Goal: Task Accomplishment & Management: Complete application form

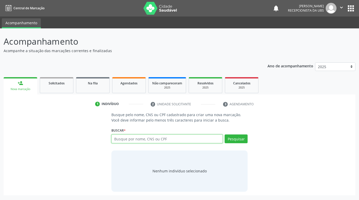
click at [143, 138] on input "text" at bounding box center [166, 139] width 111 height 9
type input "[PERSON_NAME]"
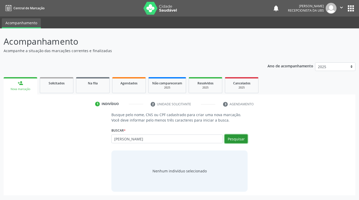
click at [244, 140] on button "Pesquisar" at bounding box center [236, 139] width 23 height 9
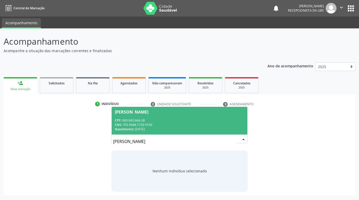
click at [174, 128] on div "Nascimento: 0[DATE]" at bounding box center [179, 129] width 129 height 4
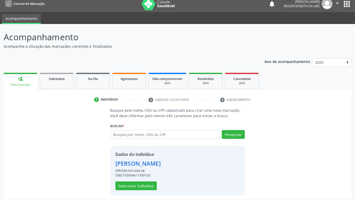
scroll to position [7, 0]
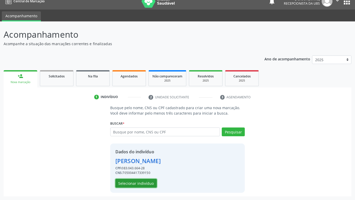
click at [152, 185] on button "Selecionar indivíduo" at bounding box center [135, 183] width 41 height 9
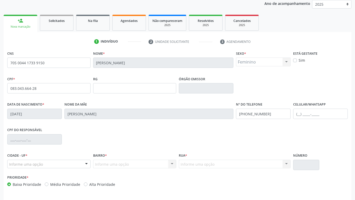
scroll to position [80, 0]
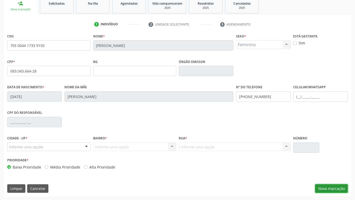
click at [329, 189] on button "Nova marcação" at bounding box center [331, 189] width 33 height 9
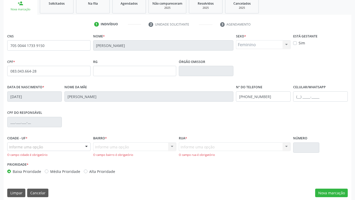
click at [76, 146] on div "Informe uma opção" at bounding box center [48, 147] width 83 height 9
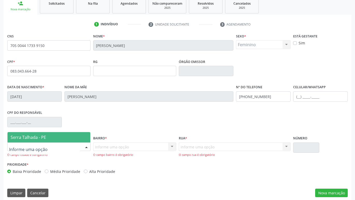
click at [73, 138] on span "Serra Talhada - PE" at bounding box center [48, 137] width 83 height 10
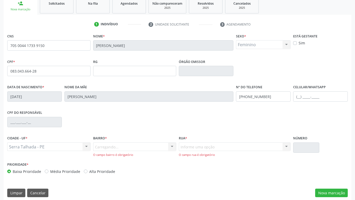
click at [116, 146] on div "Carregando... Nenhum resultado encontrado para: " " Nenhuma opção encontrada. D…" at bounding box center [134, 150] width 83 height 15
click at [118, 148] on div "Carregando... Nenhum resultado encontrado para: " " Nenhuma opção encontrada. D…" at bounding box center [134, 150] width 83 height 15
click at [172, 149] on div at bounding box center [172, 147] width 8 height 9
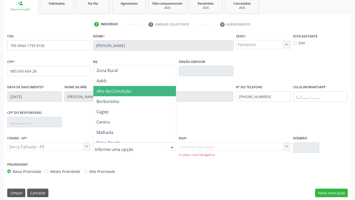
click at [133, 93] on span "Alto da Conceição" at bounding box center [134, 91] width 83 height 10
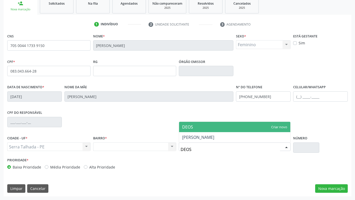
type input "DEOSI"
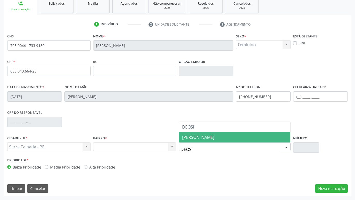
click at [221, 134] on span "[PERSON_NAME]" at bounding box center [234, 137] width 111 height 10
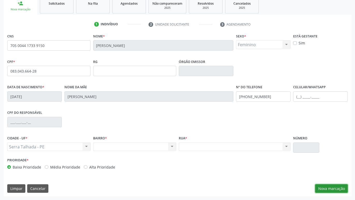
click at [331, 189] on button "Nova marcação" at bounding box center [331, 189] width 33 height 9
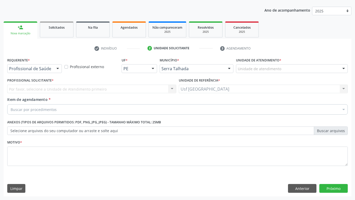
scroll to position [56, 0]
click at [56, 69] on div at bounding box center [58, 69] width 8 height 9
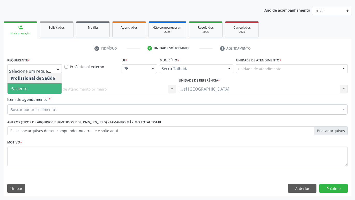
click at [49, 87] on span "Paciente" at bounding box center [34, 88] width 54 height 10
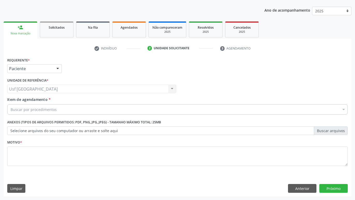
click at [57, 111] on div "Buscar por procedimentos" at bounding box center [177, 109] width 340 height 10
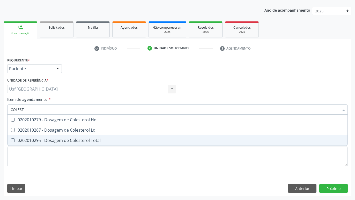
type input "COLESTE"
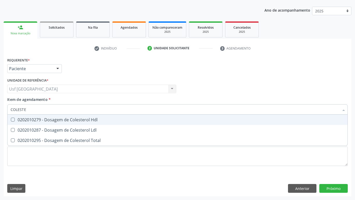
click at [70, 120] on div "0202010279 - Dosagem de Colesterol Hdl" at bounding box center [177, 120] width 333 height 4
checkbox Hdl "true"
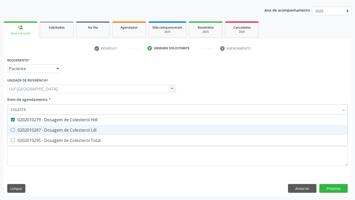
click at [71, 128] on div "0202010287 - Dosagem de Colesterol Ldl" at bounding box center [177, 130] width 333 height 4
checkbox Ldl "true"
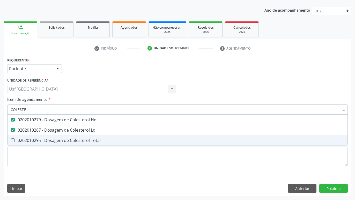
click at [70, 142] on div "0202010295 - Dosagem de Colesterol Total" at bounding box center [177, 141] width 333 height 4
checkbox Total "true"
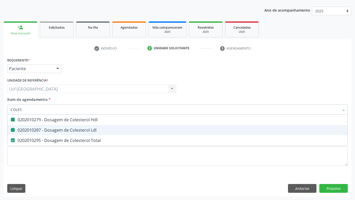
type input "COLE"
checkbox Hdl "false"
checkbox Ldl "false"
checkbox Total "false"
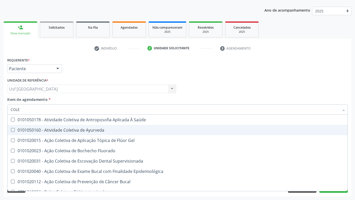
type input "COL"
checkbox Hdl "false"
checkbox Ldl "false"
checkbox Total "false"
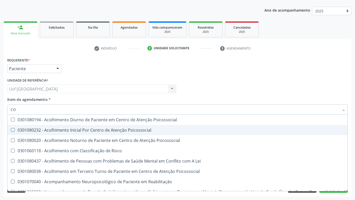
type input "C"
checkbox Hdl "false"
checkbox Ldl "false"
checkbox Total "false"
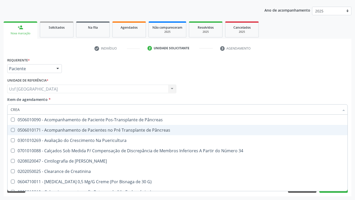
type input "CREAT"
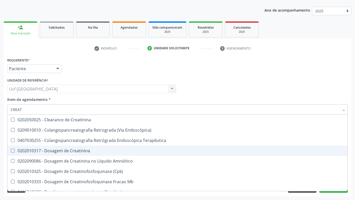
click at [83, 149] on div "0202010317 - Dosagem de Creatinina" at bounding box center [177, 151] width 333 height 4
checkbox Creatinina "true"
type input "CREA"
checkbox Creatinina "false"
checkbox Mb "true"
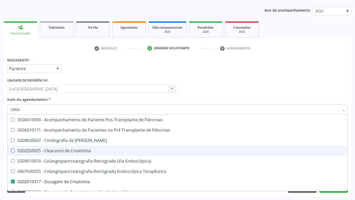
type input "CRE"
checkbox Creatinina "false"
checkbox Oncologia "true"
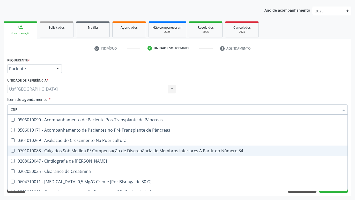
type input "CR"
checkbox Creatinina "false"
type input "C"
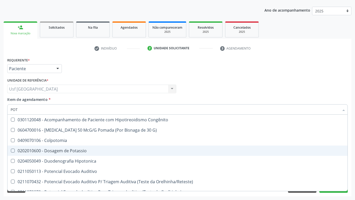
type input "POTA"
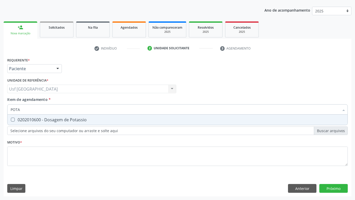
click at [92, 122] on span "0202010600 - Dosagem de Potassio" at bounding box center [177, 120] width 340 height 10
checkbox Potassio "true"
type input "POT"
checkbox Potassio "false"
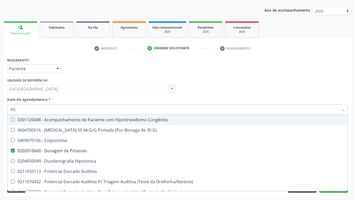
type input "P"
checkbox Potassio "false"
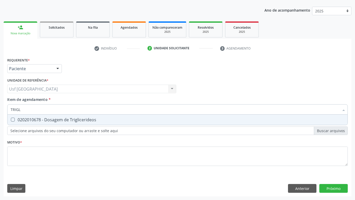
type input "TRIGLI"
click at [79, 119] on div "0202010678 - Dosagem de Triglicerideos" at bounding box center [177, 120] width 333 height 4
checkbox Triglicerideos "true"
type input "TRI"
checkbox Triglicerideos "false"
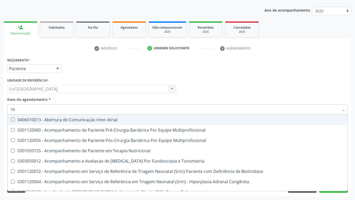
type input "T"
checkbox Triglicerideos "false"
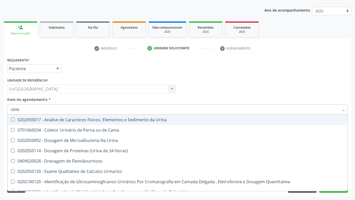
type input "URINA"
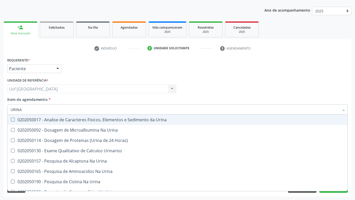
click at [45, 119] on div "0202050017 - Analise de Caracteres Fisicos, Elementos e Sedimento da Urina" at bounding box center [177, 120] width 333 height 4
checkbox Urina "true"
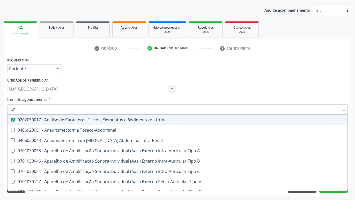
type input "U"
checkbox Urina "false"
checkbox Cônica "false"
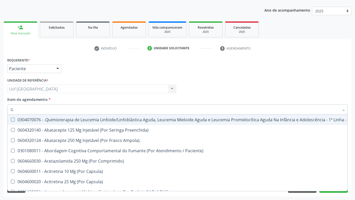
type input "GL"
checkbox Pé "true"
type input "GLI"
checkbox Multiprofissional "true"
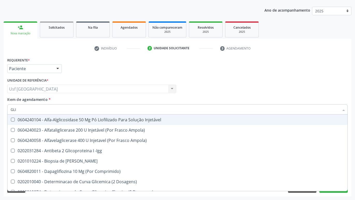
type input "GLIC"
checkbox Derrames "true"
checkbox Triglicerideos "false"
type input "GLICOS"
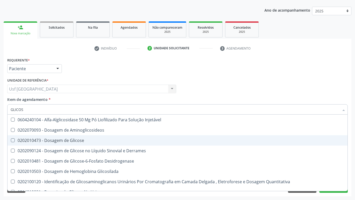
click at [49, 141] on div "0202010473 - Dosagem de Glicose" at bounding box center [177, 141] width 333 height 4
checkbox Glicose "true"
type input "GLICO"
checkbox Glicose "false"
checkbox Glicosilada "true"
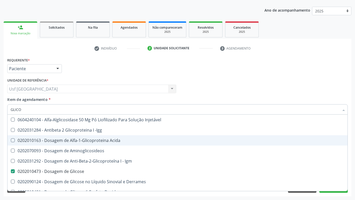
type input "GLIC"
checkbox Glicose "false"
checkbox Glicose "true"
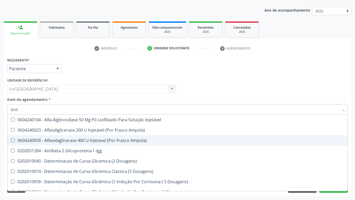
type input "GLI"
checkbox Glicose "false"
checkbox Glicosilada "true"
checkbox Triglicerideos "false"
checkbox Delgada\) "true"
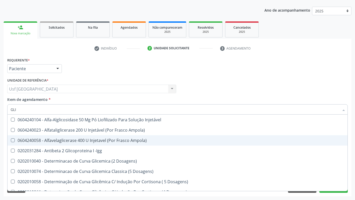
type input "GL"
checkbox Glicosilada "false"
checkbox Delgada\) "false"
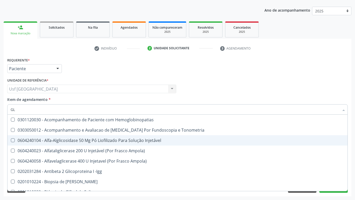
type input "G"
checkbox Glicose "false"
checkbox Triglicerideos "false"
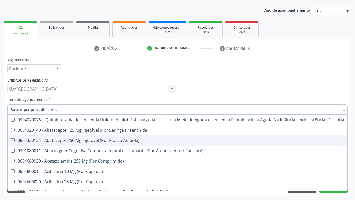
checkbox Geo-Helmintíases "true"
checkbox Hdl "false"
checkbox Ldl "false"
checkbox Total "false"
checkbox Creatinina "false"
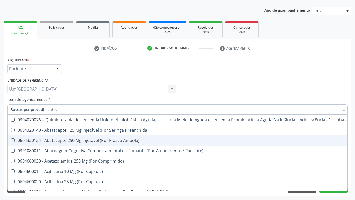
checkbox Glicose "false"
checkbox Potassio "false"
checkbox Triglicerideos "false"
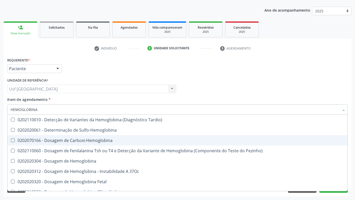
type input "HEMOGLOBINA G"
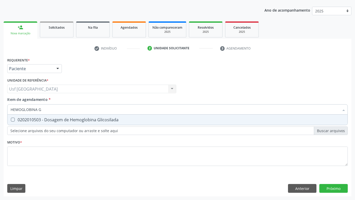
click at [36, 121] on div "0202010503 - Dosagem de Hemoglobina Glicosilada" at bounding box center [177, 120] width 333 height 4
checkbox Glicosilada "true"
type input "HEMOGLOBINA"
checkbox Glicosilada "false"
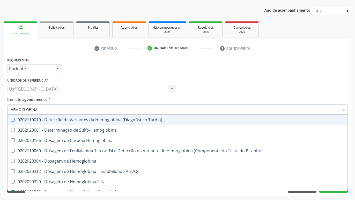
type input "HEMOGLOBIN"
checkbox Glicosilada "false"
checkbox Hematocrito\) "true"
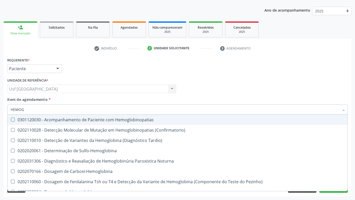
type input "HEMO"
checkbox Glicosilada "false"
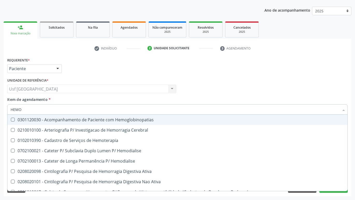
type input "HEM"
checkbox Glicosilada "false"
checkbox Semana\) "true"
type input "HE"
checkbox Semana\) "false"
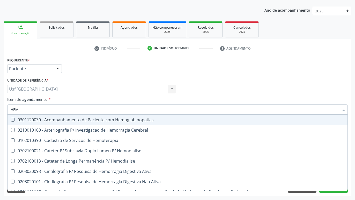
checkbox Hemoptise "true"
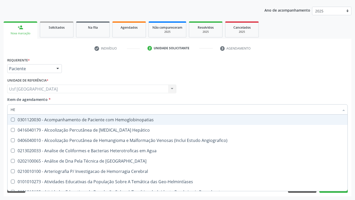
type input "H"
checkbox Glicosilada "false"
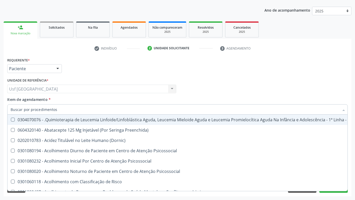
checkbox Hematologica "true"
checkbox Hdl "false"
checkbox Glicosilada "false"
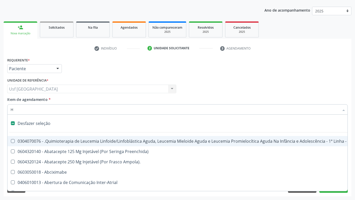
type input "HE"
checkbox Cística "true"
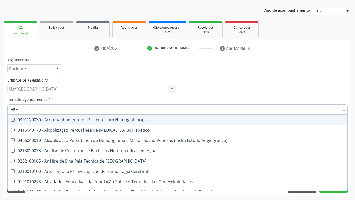
type input "HEMO"
checkbox Redome\) "true"
checkbox \(Qualitativo\) "false"
checkbox Glicosilada "false"
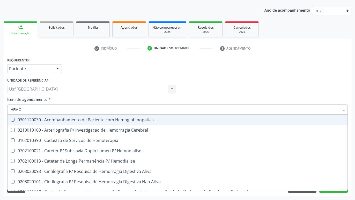
type input "HEMOG"
checkbox Tardio\) "true"
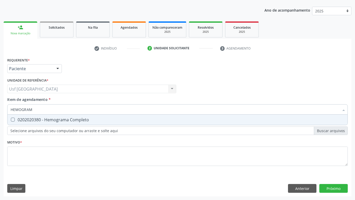
type input "HEMOGRAMA"
click at [35, 121] on div "0202020380 - Hemograma Completo" at bounding box center [177, 120] width 333 height 4
checkbox Completo "true"
type input "HEMOGRA"
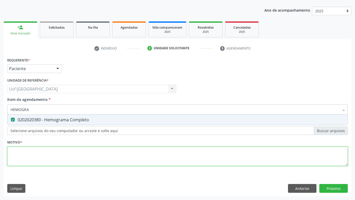
click at [44, 162] on textarea at bounding box center [177, 157] width 340 height 20
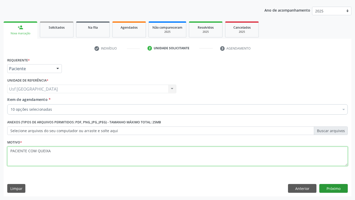
type textarea "PACIENTE COM QUEIXA"
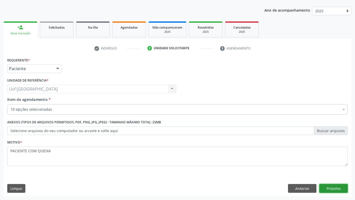
click at [326, 188] on button "Próximo" at bounding box center [333, 188] width 28 height 9
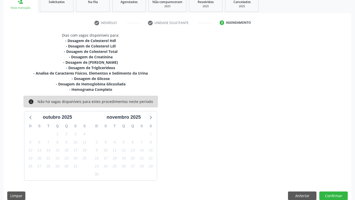
scroll to position [89, 0]
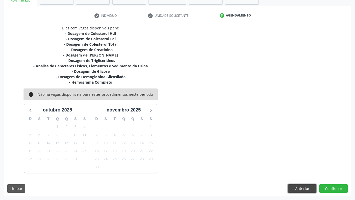
click at [298, 189] on button "Anterior" at bounding box center [302, 189] width 28 height 9
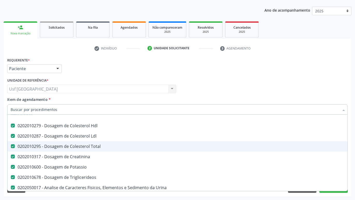
scroll to position [34, 0]
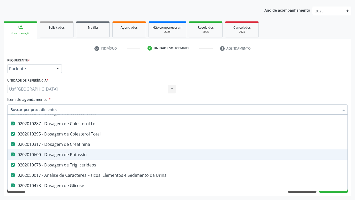
click at [14, 154] on Potassio at bounding box center [13, 155] width 4 height 4
click at [11, 154] on Potassio "checkbox" at bounding box center [8, 154] width 3 height 3
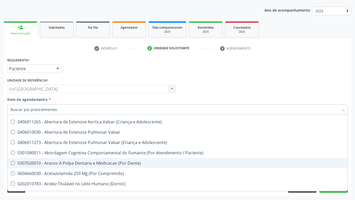
scroll to position [375, 0]
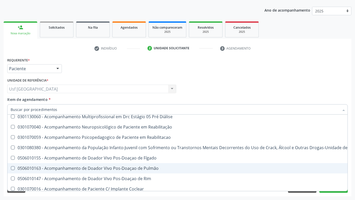
click at [350, 178] on div "Requerente * Paciente Profissional de Saúde Paciente Nenhum resultado encontrad…" at bounding box center [177, 126] width 347 height 140
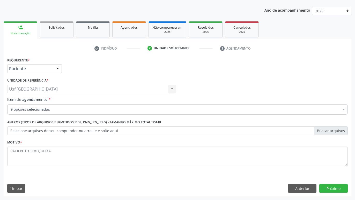
checkbox Triglicerideos "true"
click at [331, 188] on button "Próximo" at bounding box center [333, 188] width 28 height 9
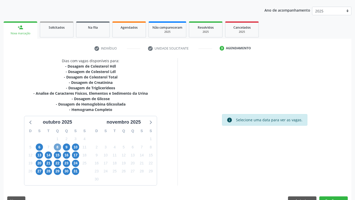
click at [57, 148] on span "8" at bounding box center [57, 147] width 7 height 7
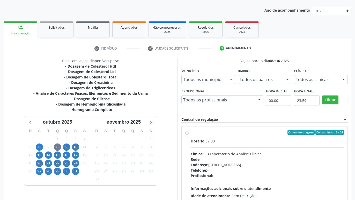
click at [187, 131] on div "Ordem de chegada Consumidos: 16 / 24 Horário: 07:00 Clínica: S B Laboratorio de…" at bounding box center [264, 169] width 158 height 79
radio input "true"
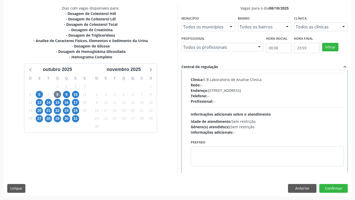
scroll to position [29, 0]
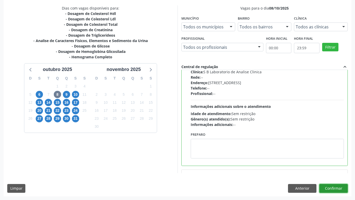
click at [327, 190] on button "Confirmar" at bounding box center [333, 188] width 28 height 9
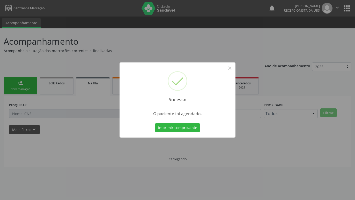
scroll to position [0, 0]
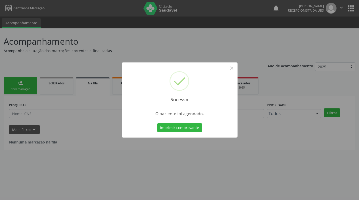
click at [157, 124] on button "Imprimir comprovante" at bounding box center [179, 128] width 45 height 9
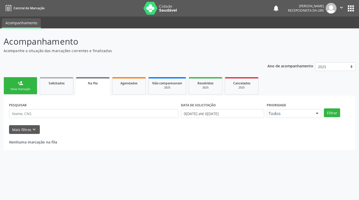
click at [25, 87] on link "person_add Nova marcação" at bounding box center [21, 85] width 34 height 17
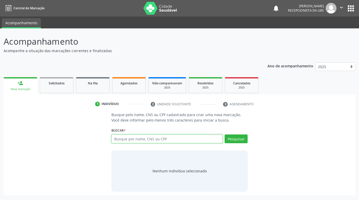
click at [132, 140] on input "text" at bounding box center [166, 139] width 111 height 9
type input "[PERSON_NAME]"
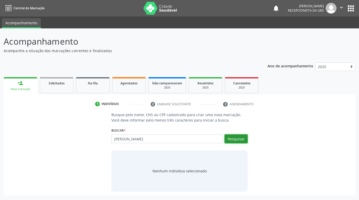
click at [243, 138] on button "Pesquisar" at bounding box center [236, 139] width 23 height 9
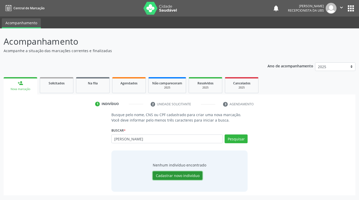
click at [183, 173] on button "Cadastrar novo indivíduo" at bounding box center [178, 176] width 50 height 9
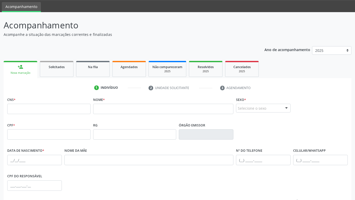
scroll to position [26, 0]
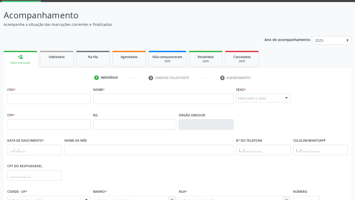
click at [17, 58] on link "person_add Nova marcação" at bounding box center [21, 59] width 34 height 17
click at [18, 58] on div "person_add" at bounding box center [21, 57] width 6 height 6
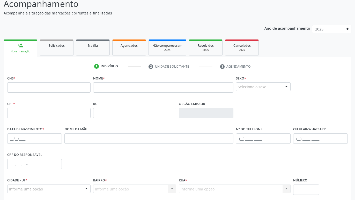
scroll to position [80, 0]
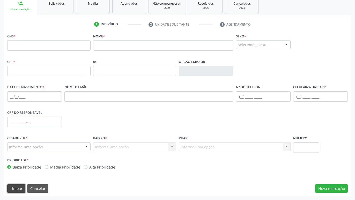
click at [17, 190] on button "Limpar" at bounding box center [16, 189] width 18 height 9
click at [34, 189] on button "Cancelar" at bounding box center [37, 189] width 21 height 9
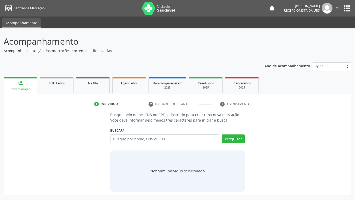
scroll to position [0, 0]
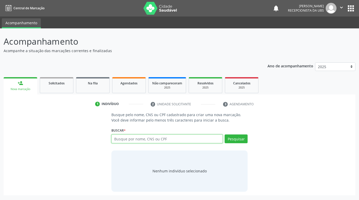
click at [137, 141] on input "text" at bounding box center [166, 139] width 111 height 9
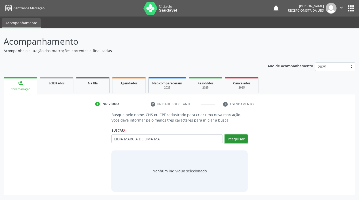
click at [231, 140] on button "Pesquisar" at bounding box center [236, 139] width 23 height 9
click at [241, 136] on button "Pesquisar" at bounding box center [236, 139] width 23 height 9
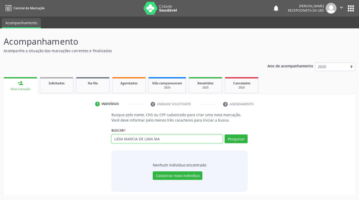
click at [210, 138] on input "LIDIA MARCIA DE LIMA MA" at bounding box center [166, 139] width 111 height 9
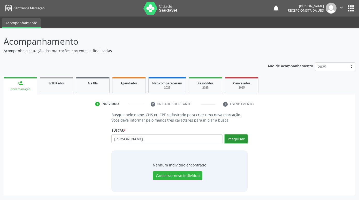
click at [241, 138] on button "Pesquisar" at bounding box center [236, 139] width 23 height 9
click at [234, 140] on button "Pesquisar" at bounding box center [236, 139] width 23 height 9
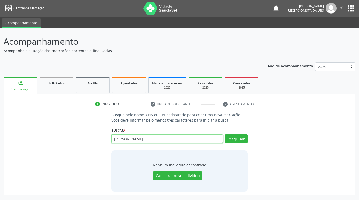
click at [218, 138] on input "[PERSON_NAME]" at bounding box center [166, 139] width 111 height 9
click at [117, 142] on input "L705004417339150" at bounding box center [166, 139] width 111 height 9
type input "705004417339150"
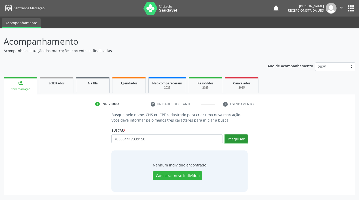
click at [246, 141] on button "Pesquisar" at bounding box center [236, 139] width 23 height 9
type input "705004417339150"
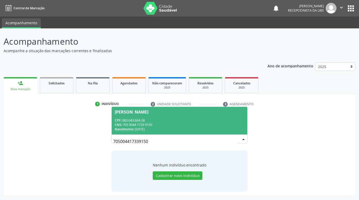
click at [231, 126] on div "CNS: 705 0044 1733 9150" at bounding box center [179, 125] width 129 height 4
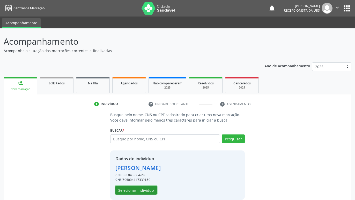
click at [136, 189] on button "Selecionar indivíduo" at bounding box center [135, 190] width 41 height 9
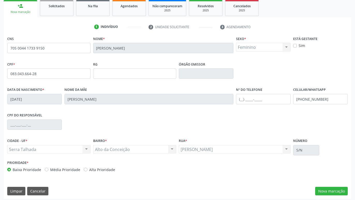
scroll to position [80, 0]
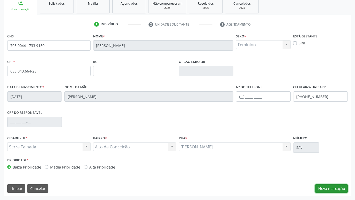
click at [341, 187] on button "Nova marcação" at bounding box center [331, 189] width 33 height 9
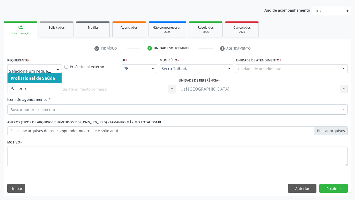
click at [57, 68] on div at bounding box center [58, 69] width 8 height 9
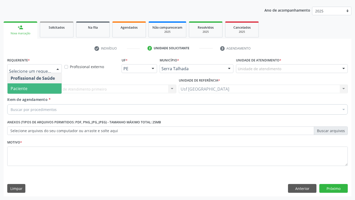
click at [45, 87] on span "Paciente" at bounding box center [34, 88] width 54 height 10
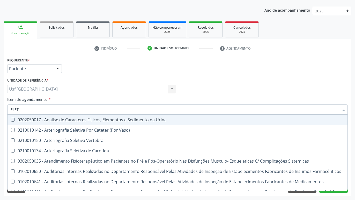
type input "ELETR"
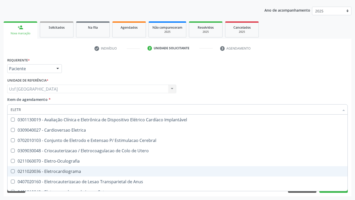
click at [54, 174] on div "0211020036 - Eletrocardiograma" at bounding box center [196, 172] width 370 height 4
checkbox Eletrocardiograma "true"
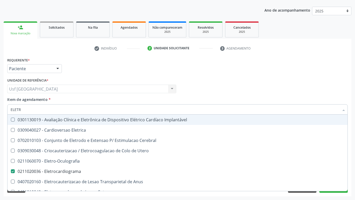
click at [125, 76] on div "Requerente * Paciente Profissional de Saúde Paciente Nenhum resultado encontrad…" at bounding box center [177, 66] width 343 height 20
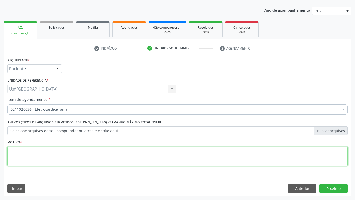
click at [16, 159] on textarea at bounding box center [177, 157] width 340 height 20
type textarea "."
click at [284, 162] on textarea "." at bounding box center [177, 157] width 340 height 20
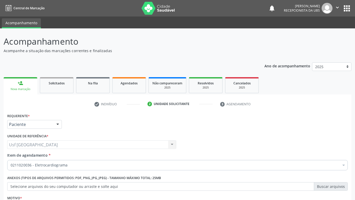
scroll to position [56, 0]
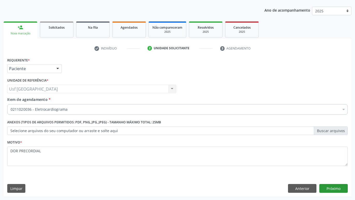
type textarea "DOR PRECORDIAL"
click at [332, 191] on button "Próximo" at bounding box center [333, 188] width 28 height 9
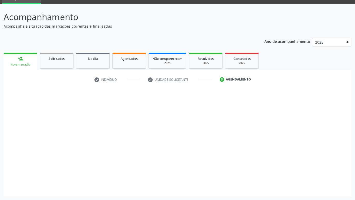
scroll to position [25, 0]
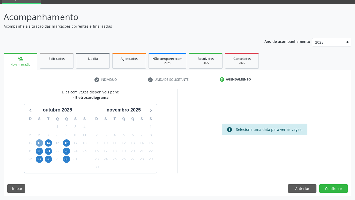
click at [39, 143] on span "13" at bounding box center [39, 143] width 7 height 7
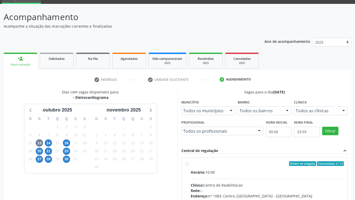
click at [185, 162] on div "Ordem de chegada Consumidos: 2 / 12 Horário: 10:00 Clínica: Centro de Reabilita…" at bounding box center [264, 201] width 166 height 87
radio input "true"
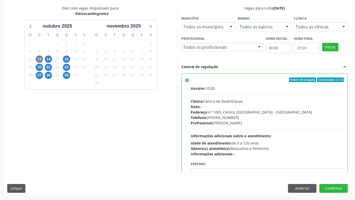
scroll to position [26, 0]
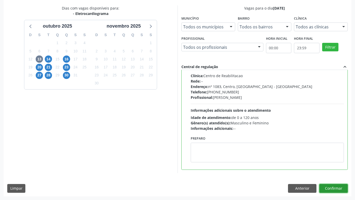
click at [347, 189] on button "Confirmar" at bounding box center [333, 188] width 28 height 9
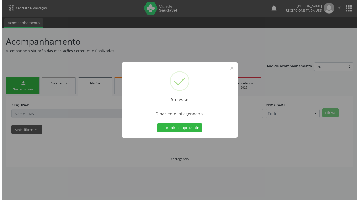
scroll to position [0, 0]
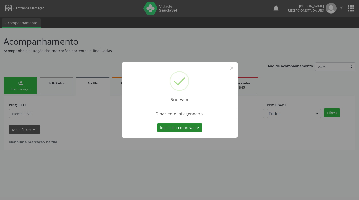
click at [196, 127] on button "Imprimir comprovante" at bounding box center [179, 128] width 45 height 9
